Goal: Information Seeking & Learning: Learn about a topic

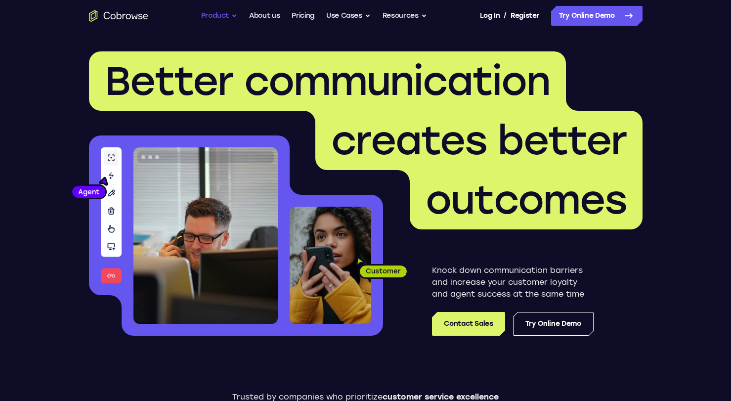
click at [218, 16] on button "Product" at bounding box center [219, 16] width 37 height 20
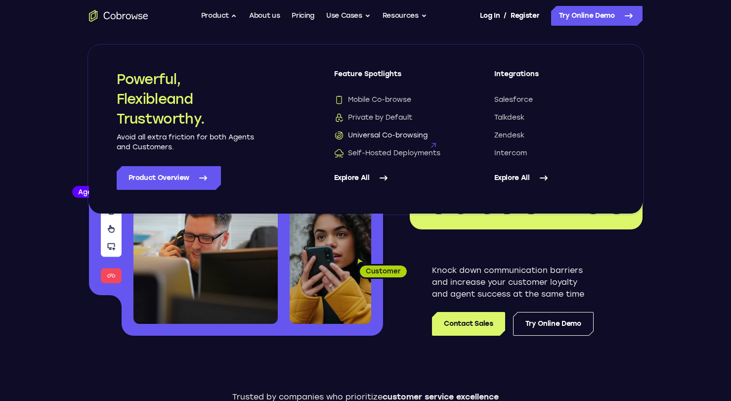
click at [385, 134] on span "Universal Co-browsing" at bounding box center [380, 136] width 93 height 10
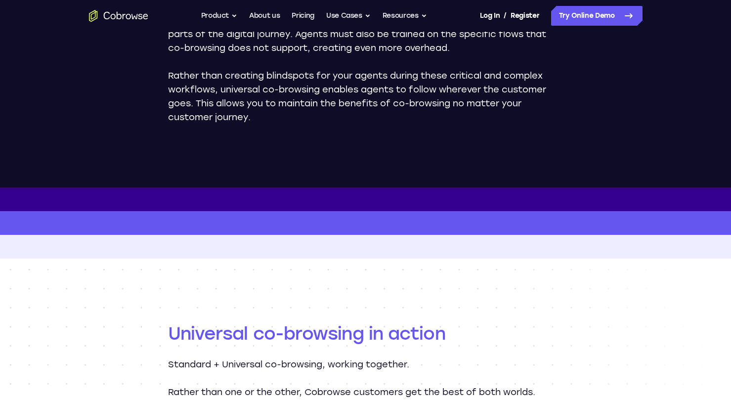
scroll to position [190, 0]
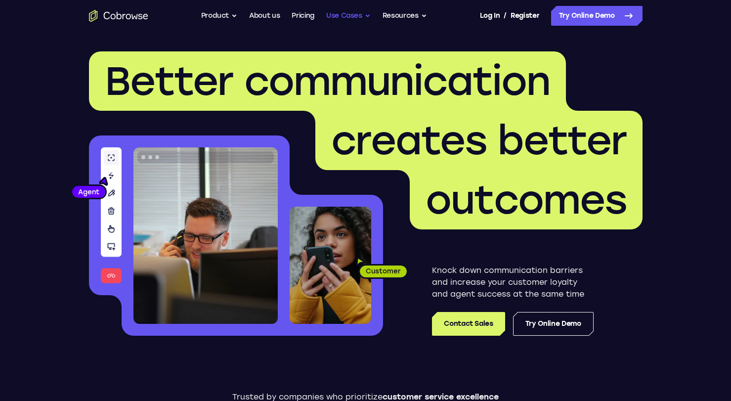
click at [350, 16] on button "Use Cases" at bounding box center [348, 16] width 44 height 20
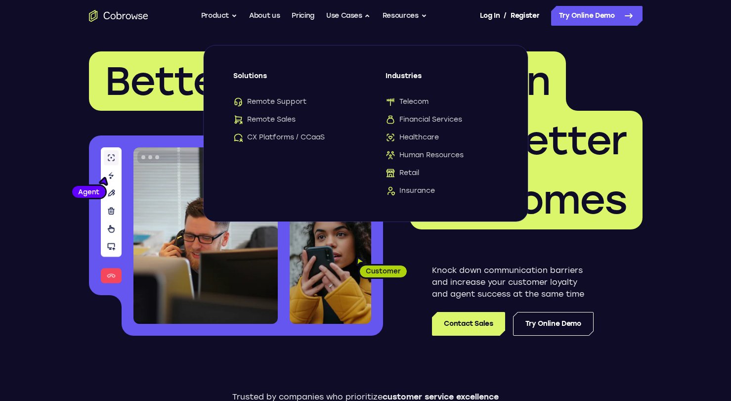
click at [112, 46] on header "Better communication creates better outcomes Customer Agent Agent Knock down co…" at bounding box center [365, 198] width 633 height 332
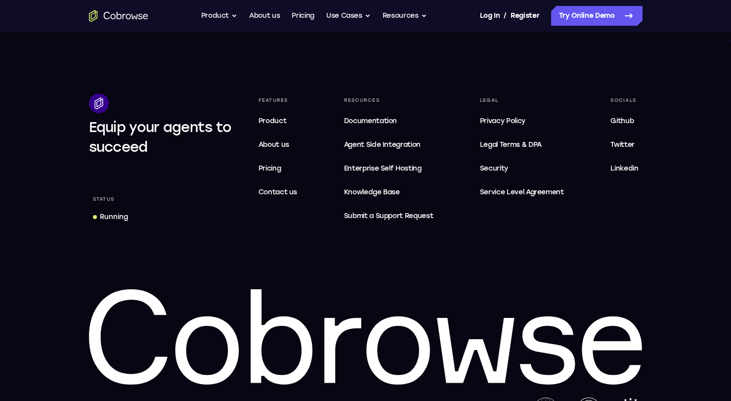
scroll to position [3036, 0]
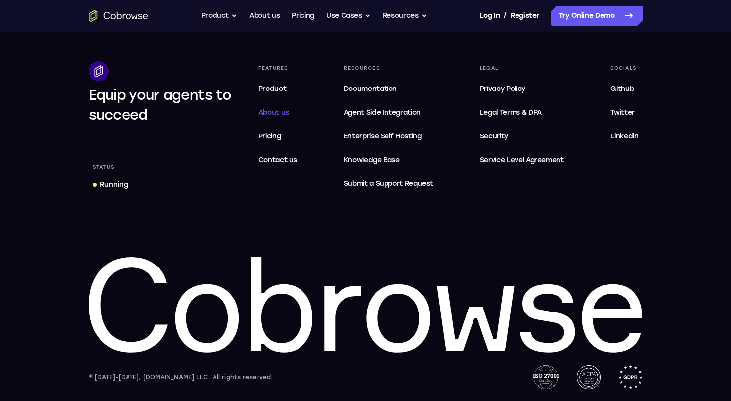
click at [269, 119] on link "About us" at bounding box center [278, 113] width 47 height 20
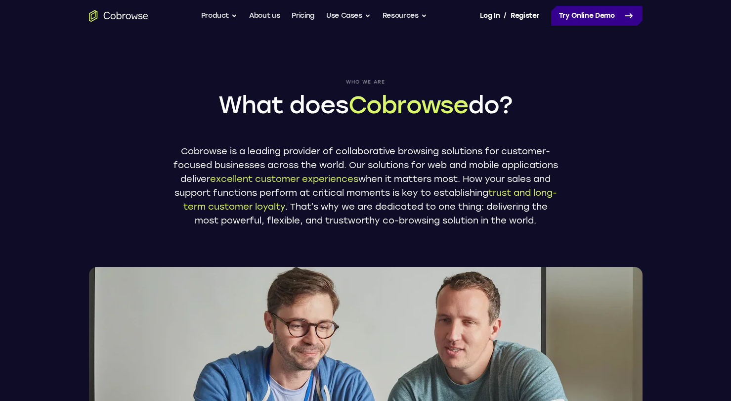
click at [577, 12] on link "Try Online Demo" at bounding box center [596, 16] width 91 height 20
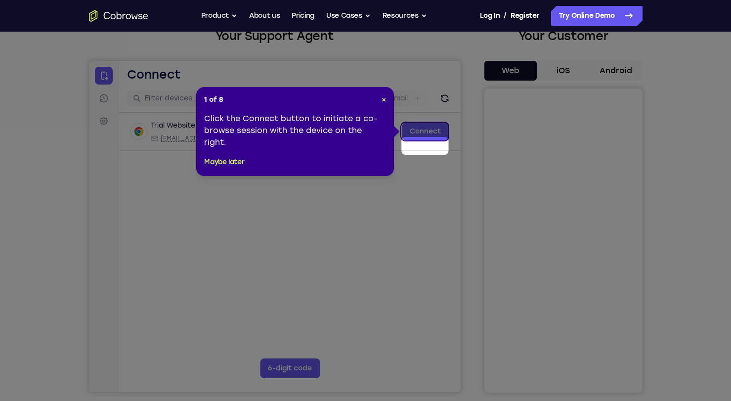
scroll to position [70, 0]
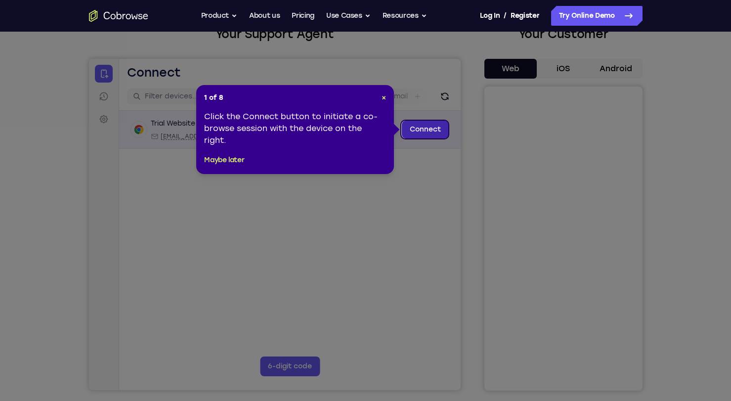
click at [413, 129] on link "Connect" at bounding box center [424, 130] width 47 height 18
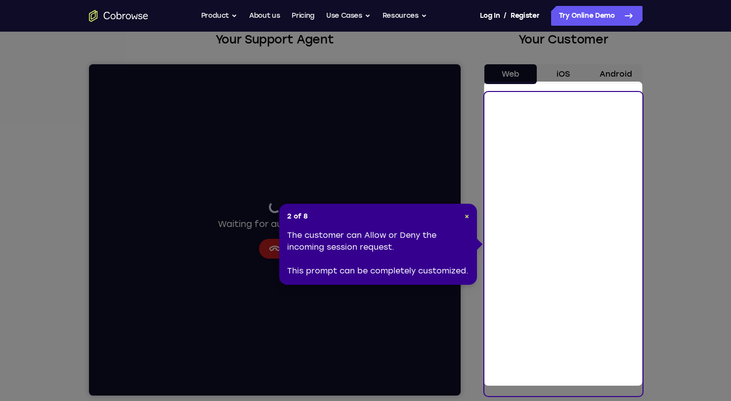
scroll to position [58, 0]
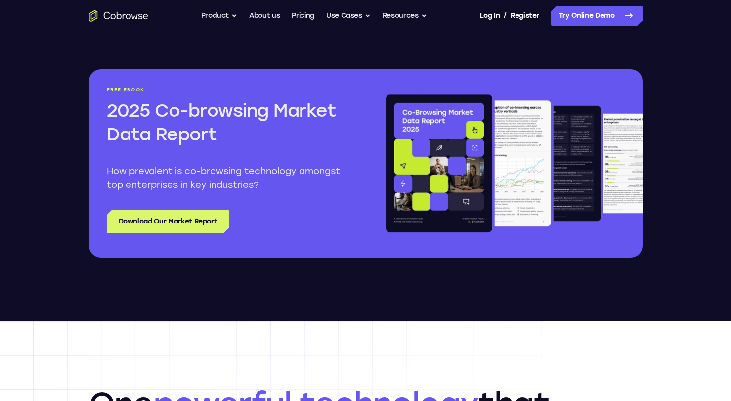
scroll to position [1140, 0]
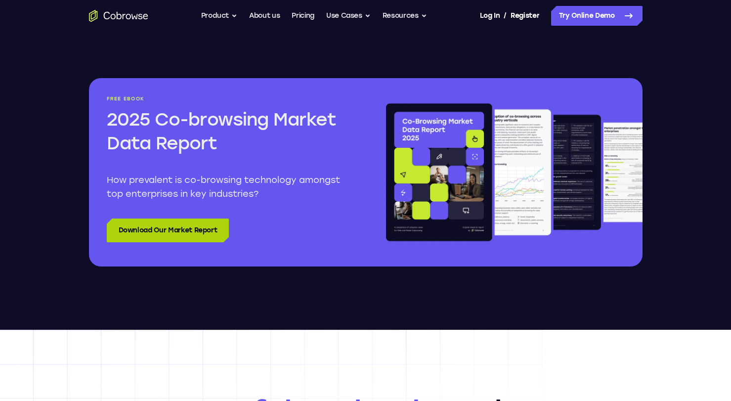
click at [194, 228] on link "Download Our Market Report" at bounding box center [168, 231] width 123 height 24
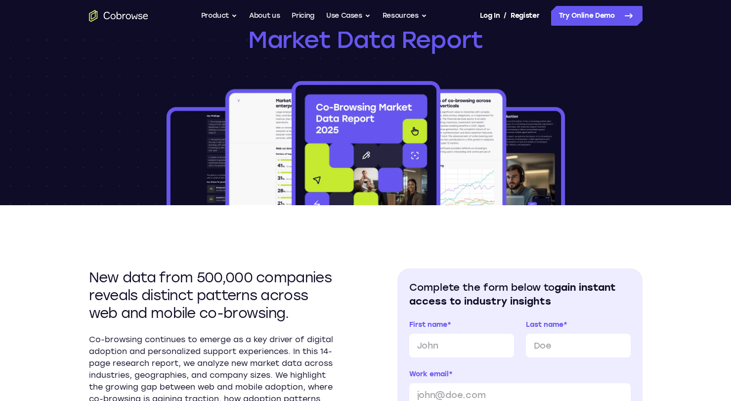
scroll to position [80, 0]
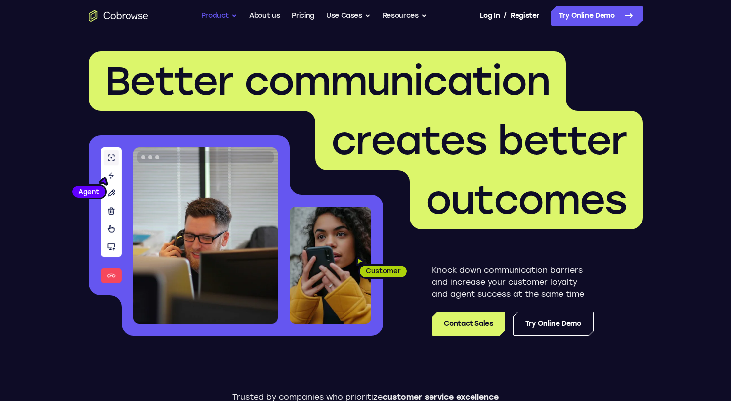
click at [227, 16] on button "Product" at bounding box center [219, 16] width 37 height 20
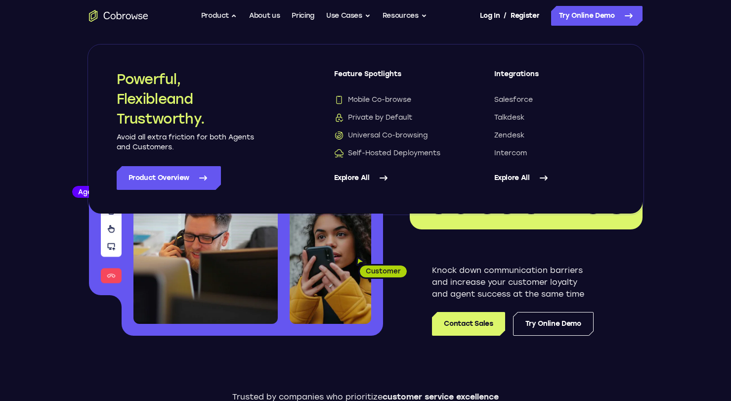
click at [355, 176] on link "Explore All" at bounding box center [394, 178] width 121 height 24
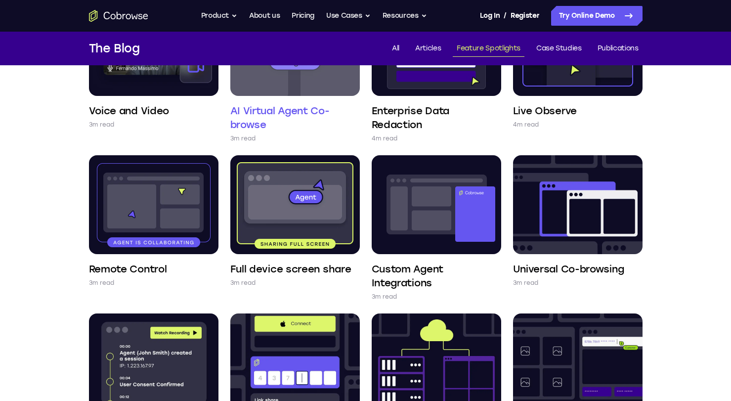
scroll to position [152, 0]
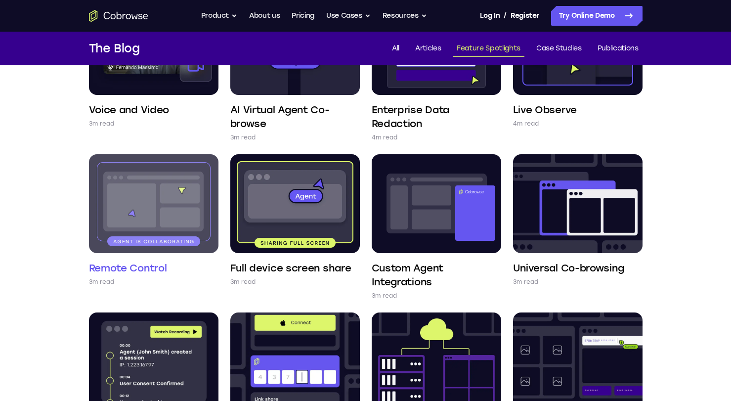
click at [158, 214] on img at bounding box center [154, 203] width 130 height 99
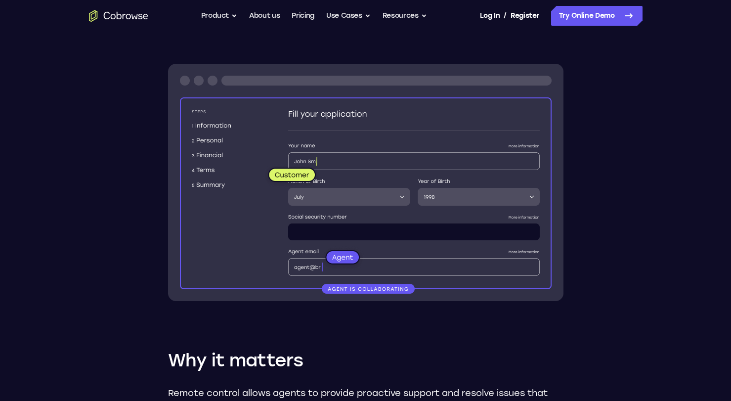
scroll to position [255, 0]
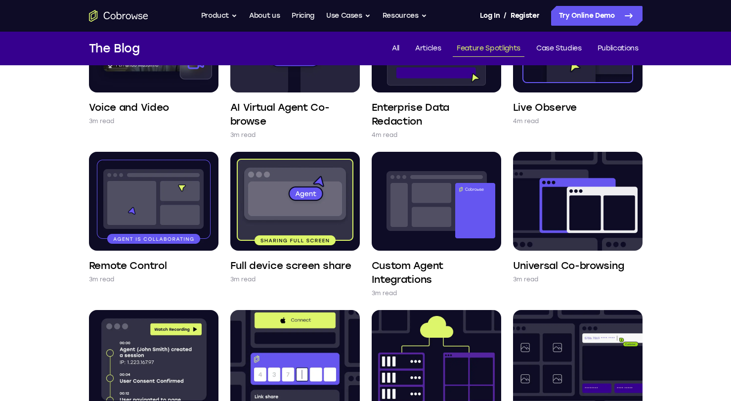
scroll to position [137, 0]
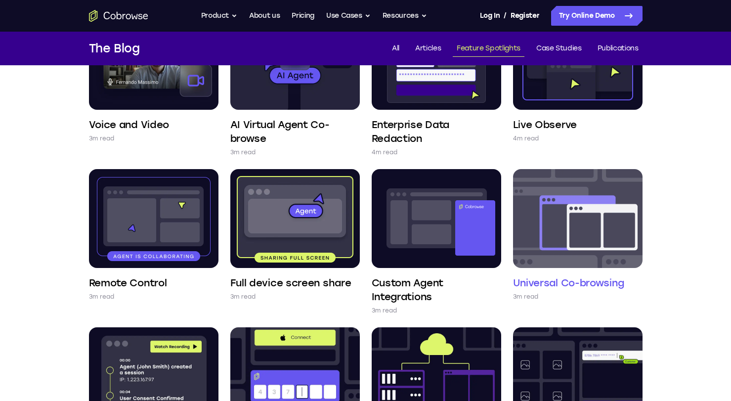
click at [568, 250] on img at bounding box center [578, 218] width 130 height 99
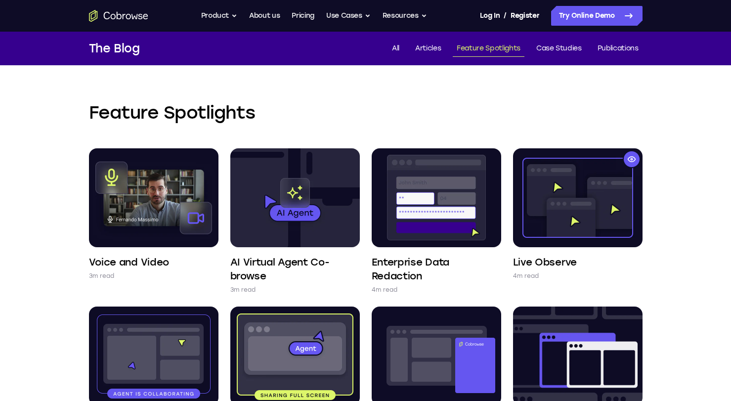
click at [134, 18] on icon "Go to the home page" at bounding box center [118, 16] width 59 height 12
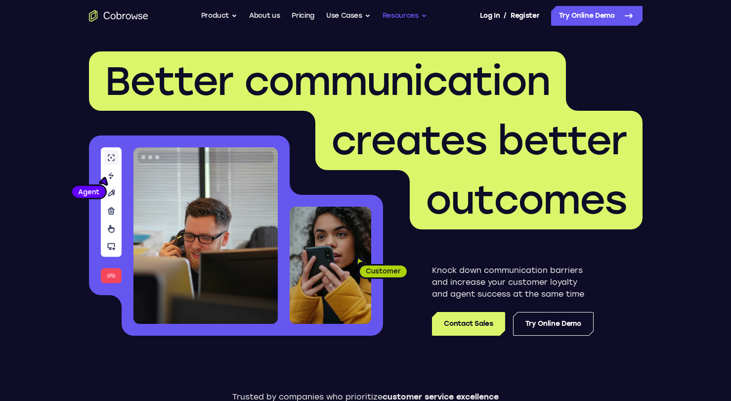
click at [414, 17] on button "Resources" at bounding box center [405, 16] width 44 height 20
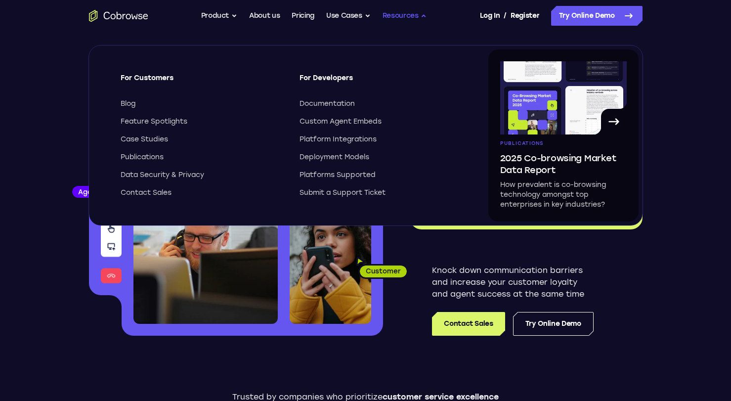
click at [414, 17] on button "Resources" at bounding box center [405, 16] width 44 height 20
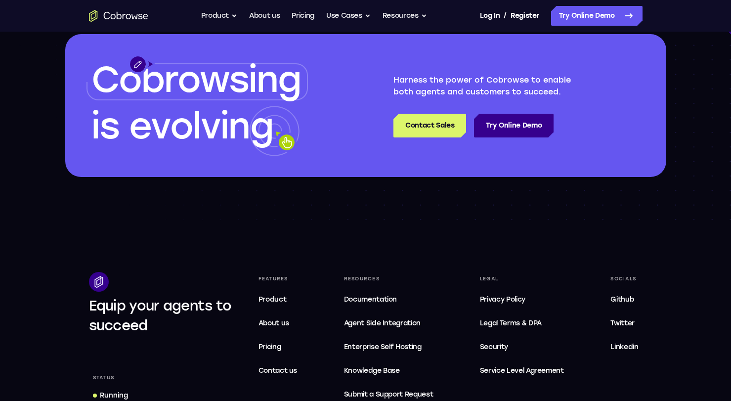
scroll to position [3036, 0]
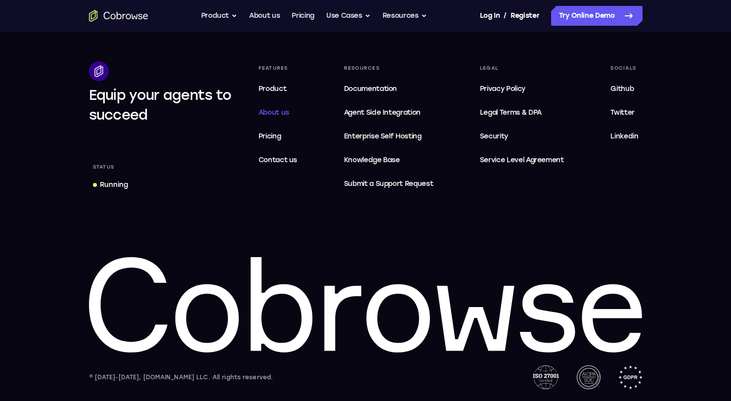
click at [278, 113] on span "About us" at bounding box center [274, 112] width 31 height 8
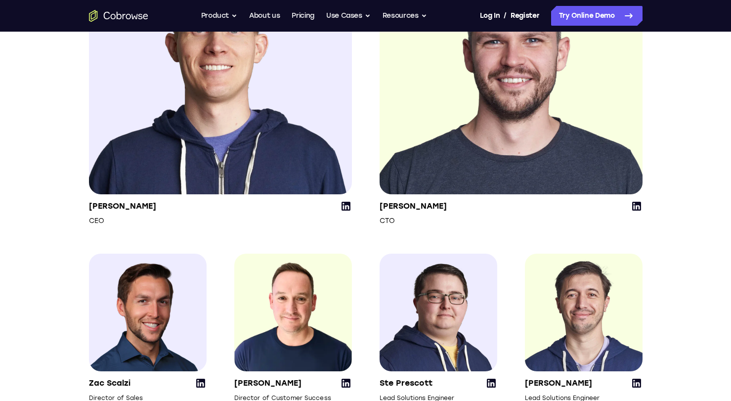
scroll to position [1285, 0]
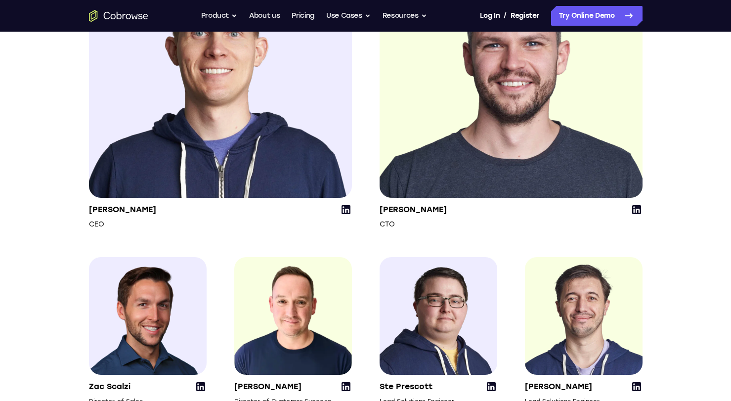
click at [636, 214] on icon at bounding box center [636, 209] width 9 height 9
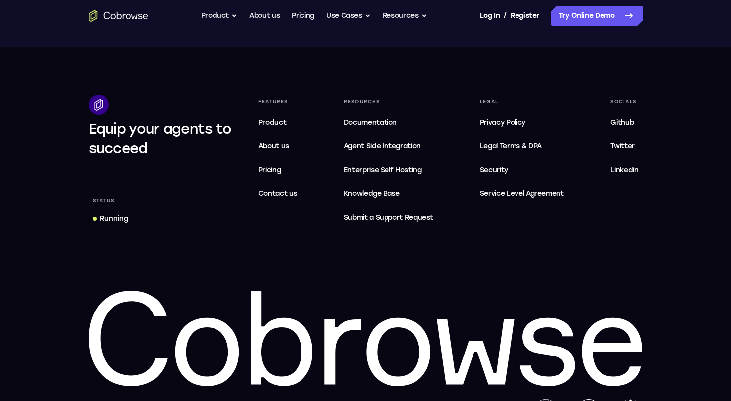
scroll to position [1913, 0]
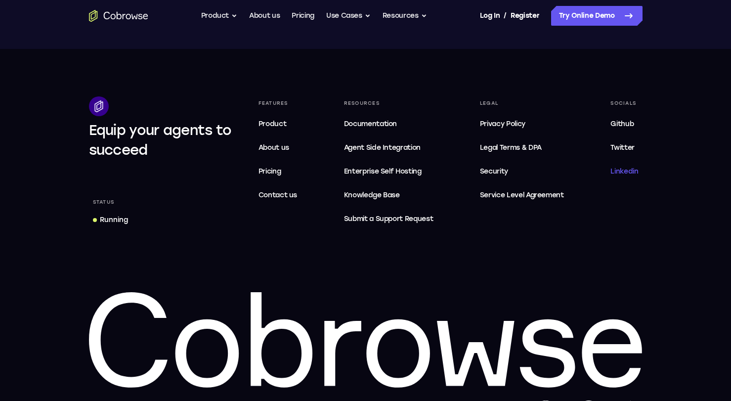
click at [625, 176] on span "Linkedin" at bounding box center [625, 171] width 28 height 8
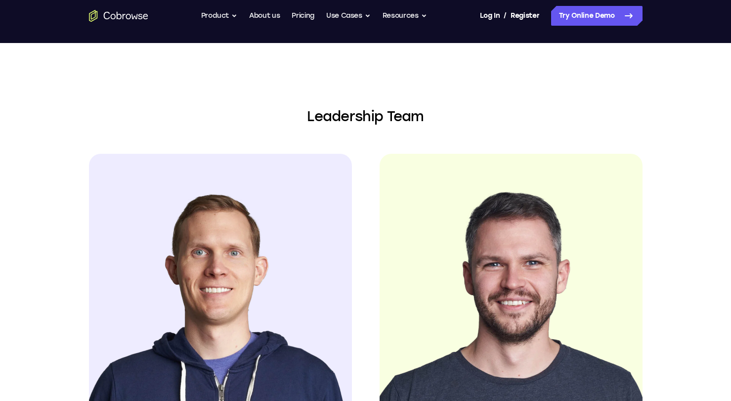
scroll to position [1068, 0]
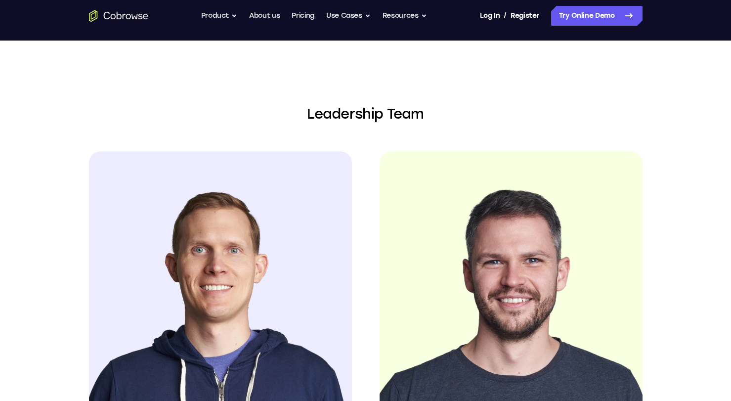
click at [540, 314] on img at bounding box center [511, 282] width 263 height 263
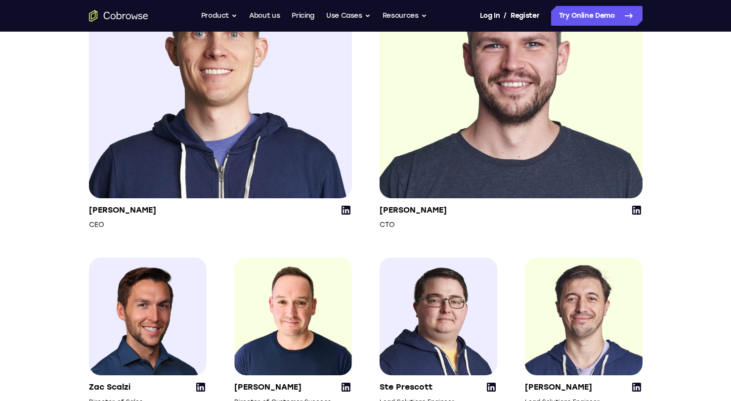
scroll to position [1293, 0]
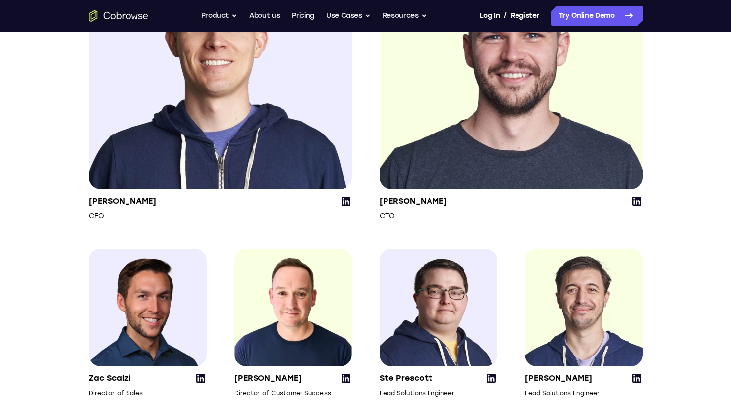
click at [638, 207] on icon at bounding box center [637, 201] width 12 height 12
